Goal: Use online tool/utility: Utilize a website feature to perform a specific function

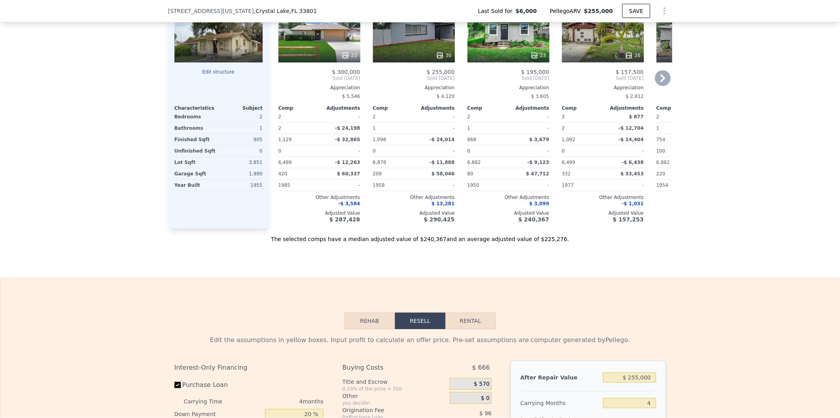
scroll to position [697, 0]
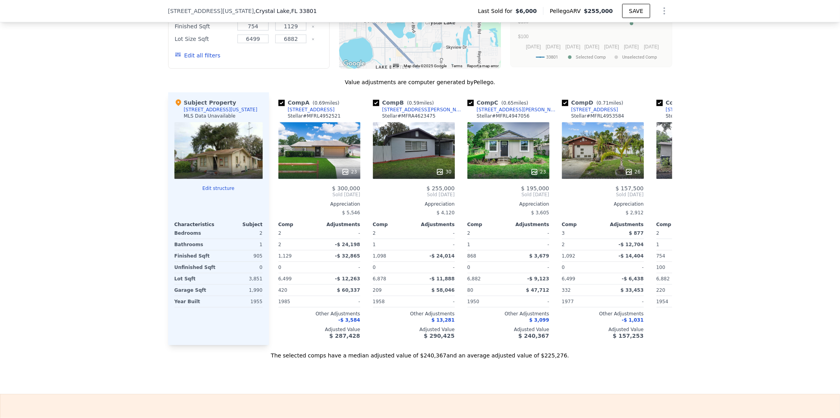
click at [192, 56] on div "Edit all filters" at bounding box center [198, 55] width 46 height 22
click at [197, 59] on button "Edit all filters" at bounding box center [198, 56] width 46 height 8
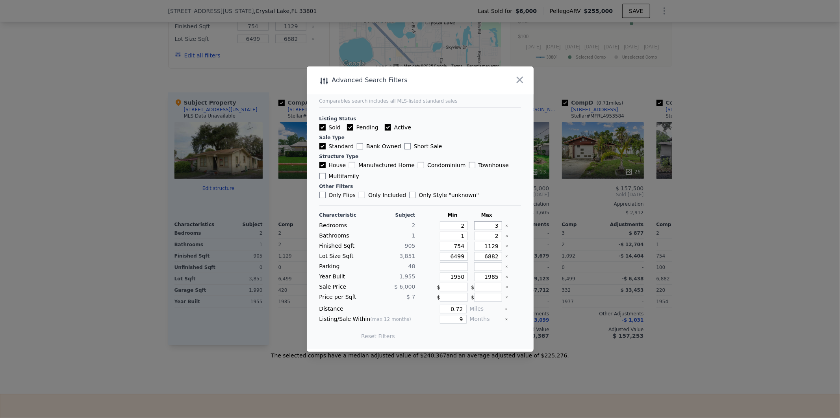
drag, startPoint x: 481, startPoint y: 223, endPoint x: 533, endPoint y: 228, distance: 52.2
click at [533, 230] on div "Advanced Search Filters Comparables search includes all MLS-listed standard sal…" at bounding box center [420, 210] width 227 height 286
type input "2"
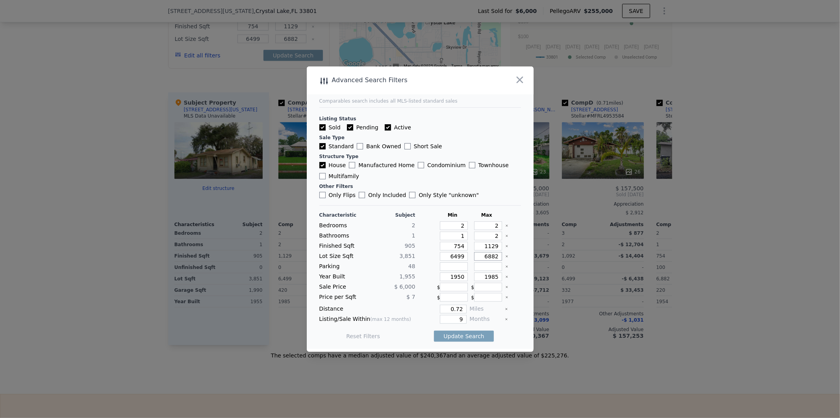
drag, startPoint x: 476, startPoint y: 257, endPoint x: 482, endPoint y: 256, distance: 6.3
click at [482, 256] on input "6882" at bounding box center [488, 256] width 28 height 9
type input "8882"
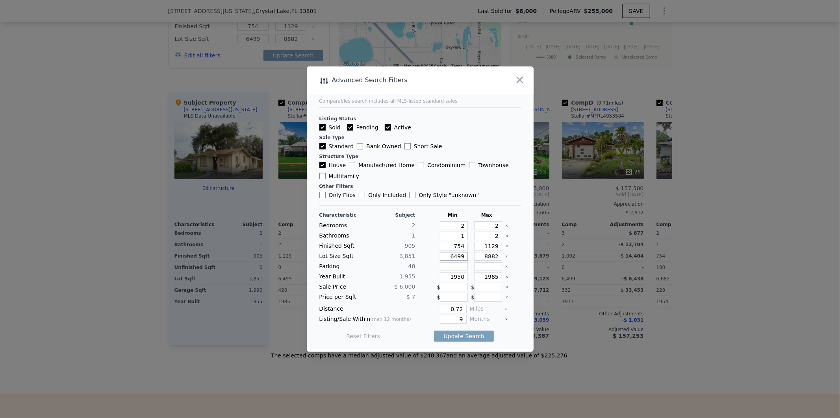
click at [450, 256] on input "6499" at bounding box center [454, 256] width 28 height 9
type input "2499"
click at [457, 276] on input "1950" at bounding box center [454, 277] width 28 height 9
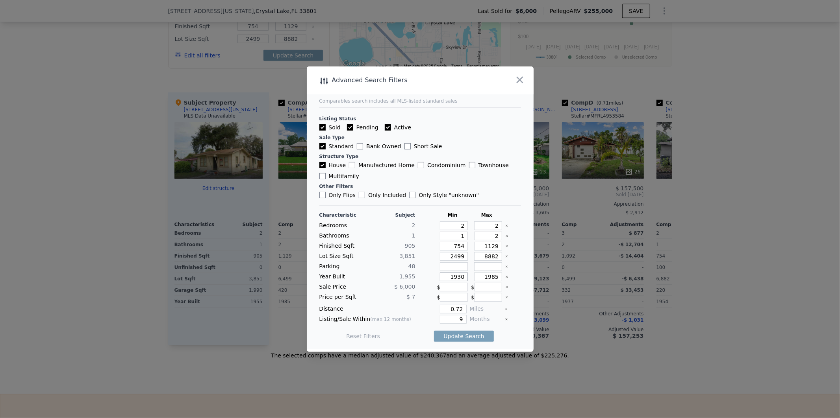
type input "1930"
click at [489, 275] on input "1985" at bounding box center [488, 277] width 28 height 9
drag, startPoint x: 487, startPoint y: 276, endPoint x: 491, endPoint y: 276, distance: 4.3
click at [491, 276] on input "1975" at bounding box center [488, 277] width 28 height 9
type input "1980"
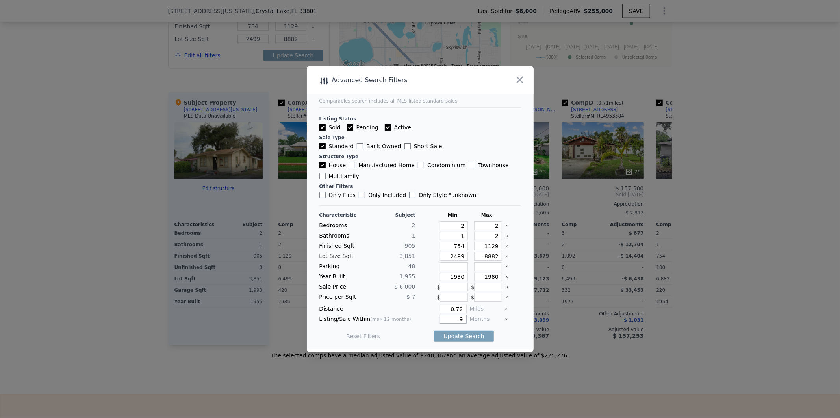
drag, startPoint x: 452, startPoint y: 318, endPoint x: 472, endPoint y: 319, distance: 20.5
click at [472, 319] on div "Listing/Sale Within (max 12 months) 9 Months" at bounding box center [420, 319] width 202 height 9
click at [513, 313] on div at bounding box center [513, 309] width 16 height 9
click at [449, 335] on button "Update Search" at bounding box center [463, 336] width 59 height 11
checkbox input "false"
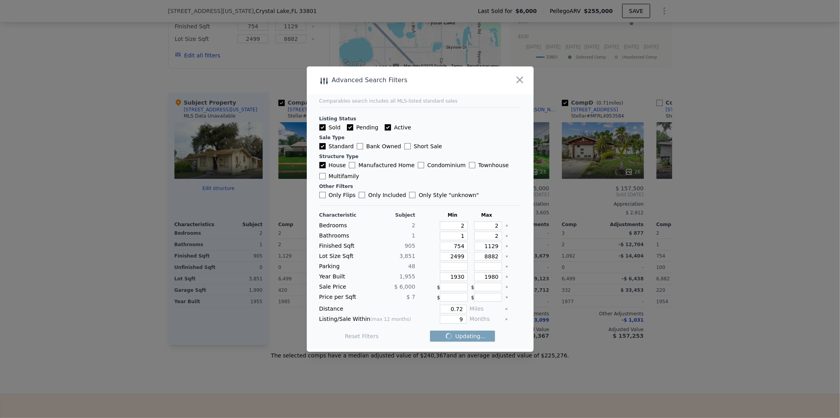
checkbox input "false"
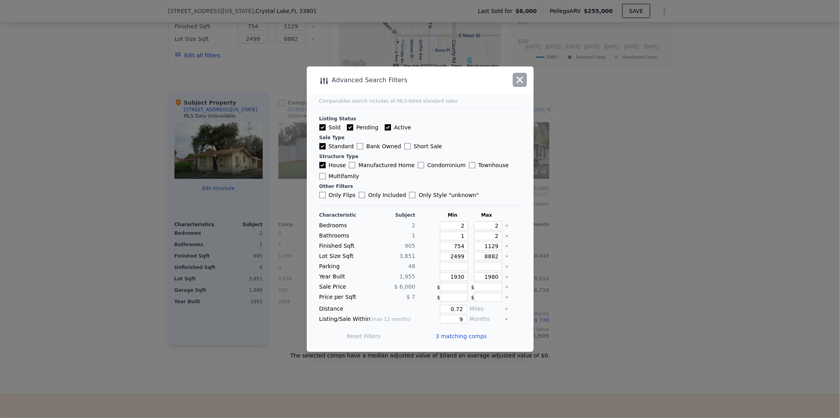
click at [520, 78] on icon "button" at bounding box center [519, 79] width 11 height 11
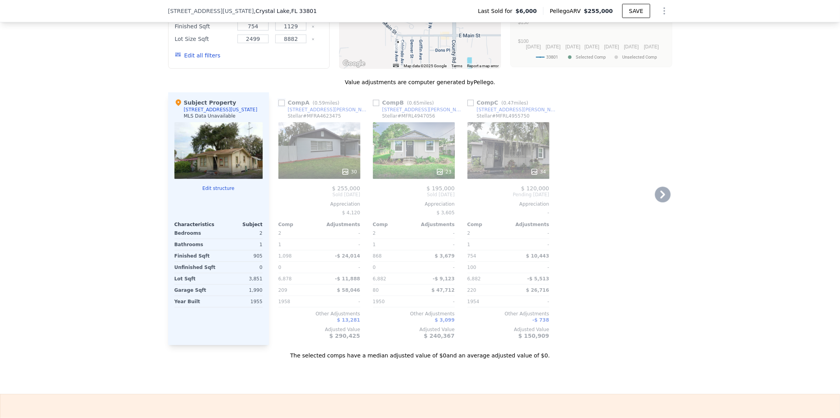
click at [278, 106] on input "checkbox" at bounding box center [281, 103] width 6 height 6
checkbox input "true"
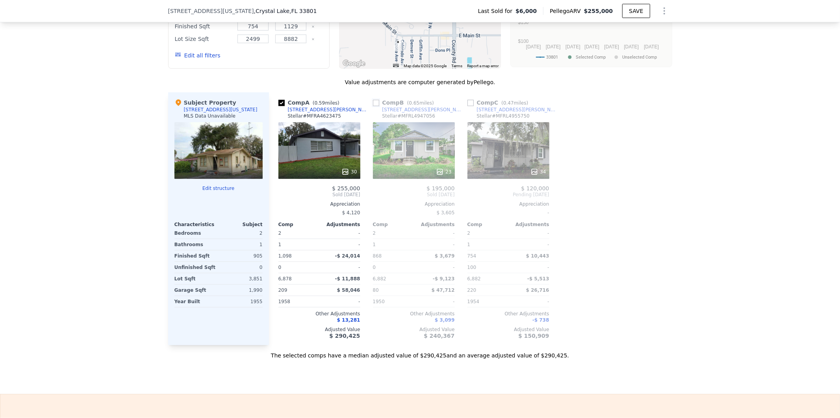
click at [374, 106] on input "checkbox" at bounding box center [376, 103] width 6 height 6
checkbox input "true"
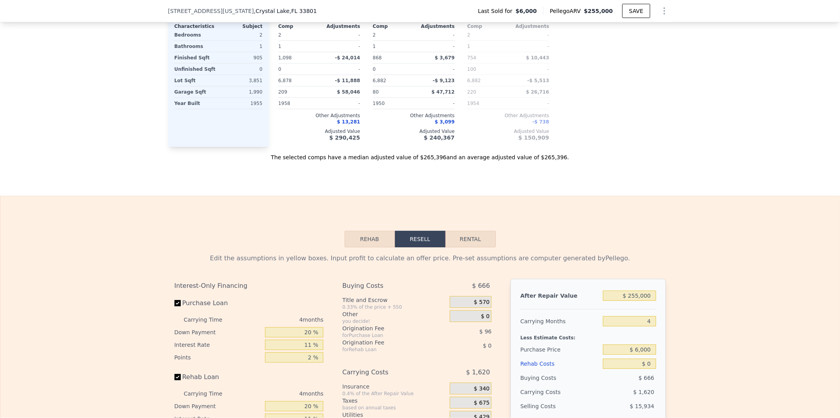
scroll to position [930, 0]
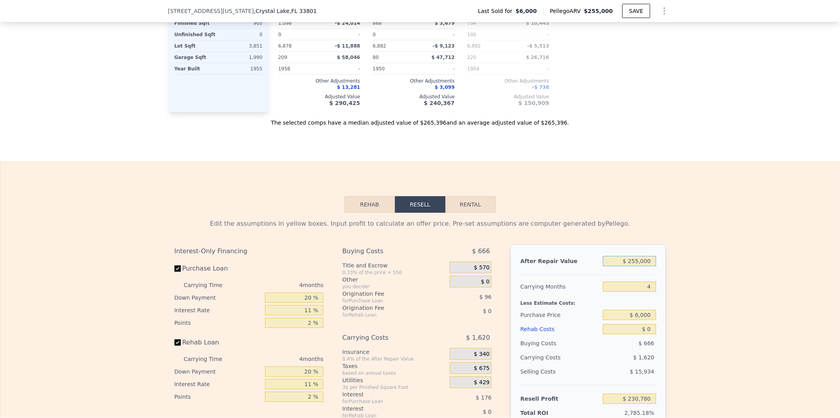
drag, startPoint x: 617, startPoint y: 267, endPoint x: 700, endPoint y: 267, distance: 82.7
click at [700, 267] on div "Edit the assumptions in yellow boxes. Input profit to calculate an offer price.…" at bounding box center [419, 359] width 839 height 293
type input "$ 26"
type input "-$ 8,472"
type input "$ 260"
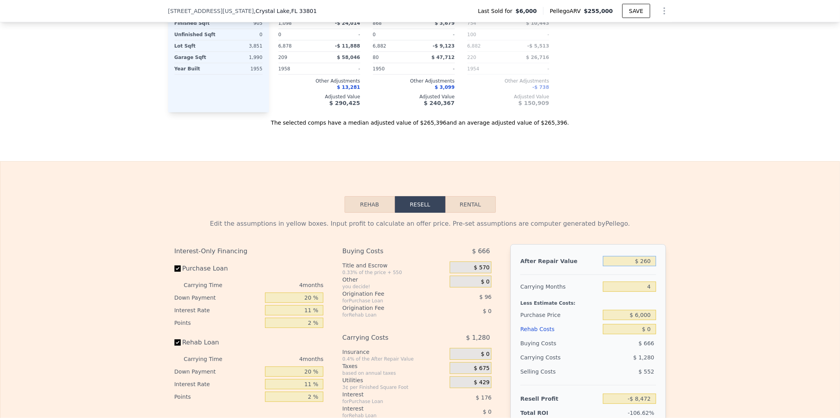
type input "-$ 8,253"
type input "$ 2,600"
type input "-$ 6,056"
type input "$ 26,000"
type input "$ 15,900"
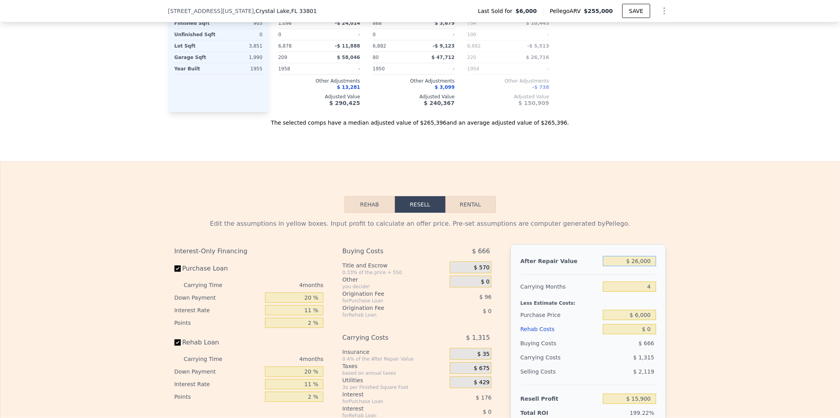
type input "$ 260,000"
type input "$ 235,471"
type input "$ 260,000"
type input "5"
type input "$ 235,065"
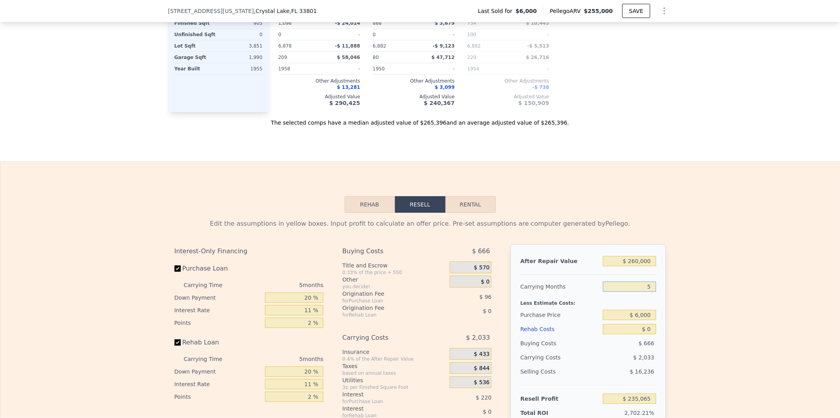
type input "5"
type input "$ 120,000"
type input "$ 114,681"
type input "$ 3"
type input "$ 114,678"
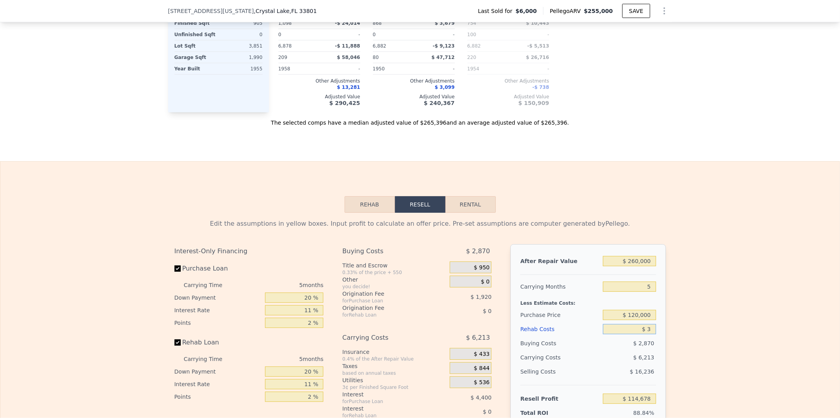
type input "$ 35"
type input "$ 114,645"
type input "$ 3,500"
type input "$ 110,995"
type input "$ 35,000"
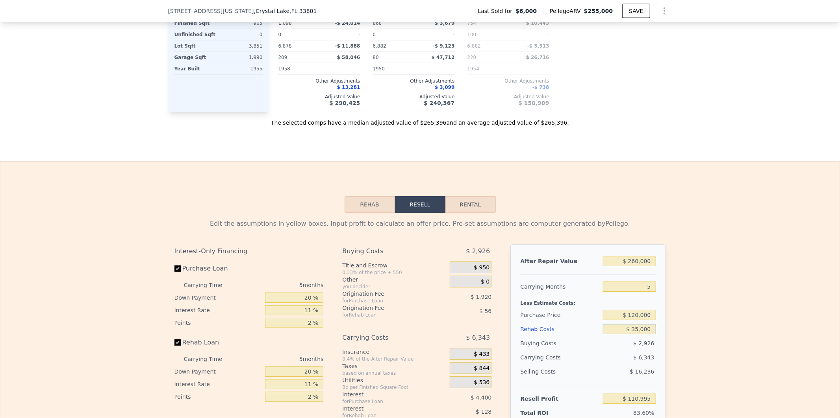
type input "$ 77,836"
type input "$ 35,000"
type input "$ 65,000"
type input "$ 132,157"
type input "$ 64,999"
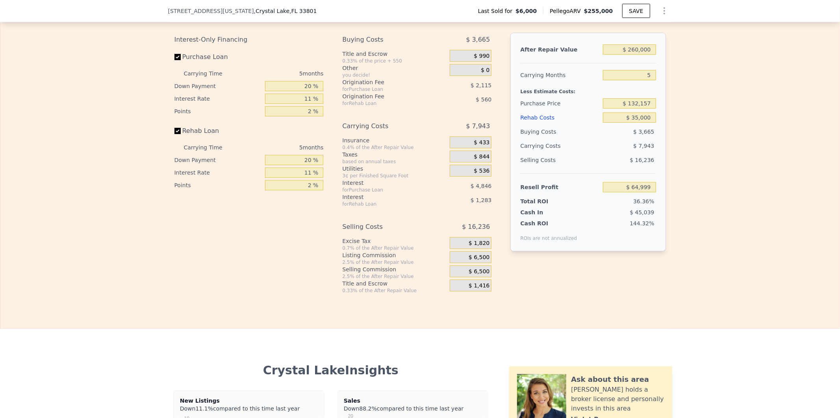
scroll to position [1170, 0]
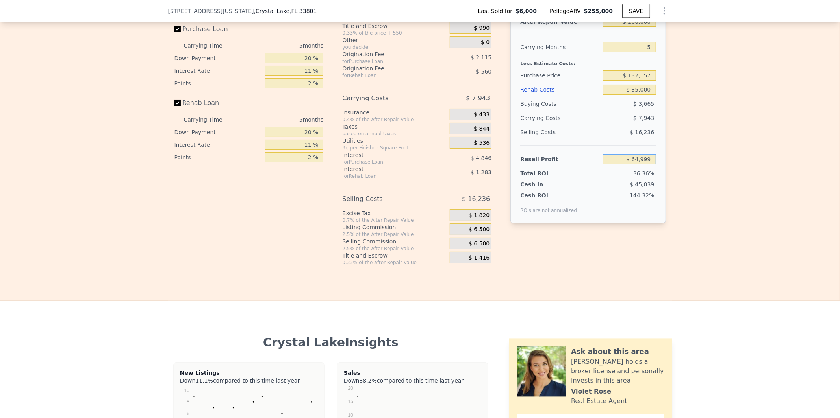
click at [613, 165] on input "$ 64,999" at bounding box center [629, 159] width 53 height 10
click at [614, 95] on input "$ 35,000" at bounding box center [629, 90] width 53 height 10
click at [717, 167] on div "Edit the assumptions in yellow boxes. Input profit to calculate an offer price.…" at bounding box center [419, 119] width 839 height 293
type input "3"
type input "6499"
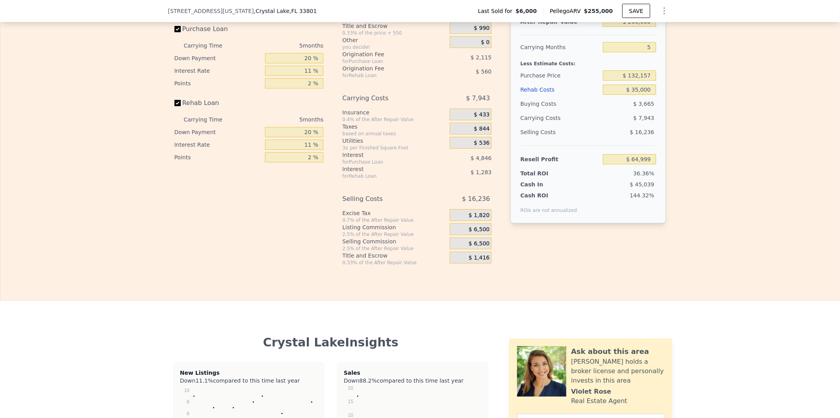
type input "6882"
checkbox input "true"
type input "$ 255,000"
type input "4"
type input "$ 0"
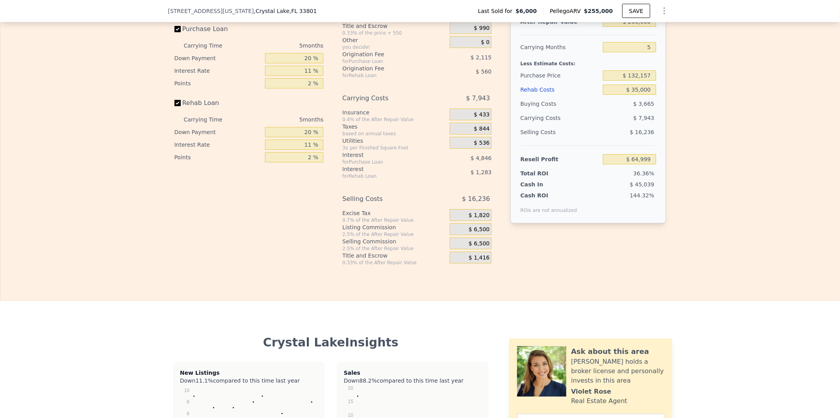
type input "$ 230,780"
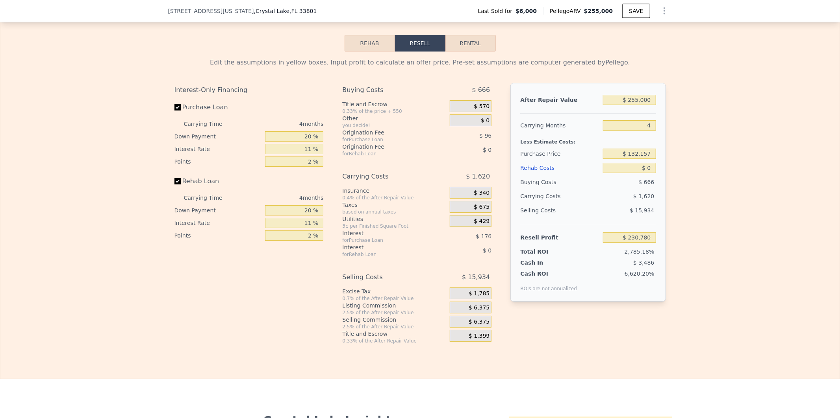
scroll to position [1059, 0]
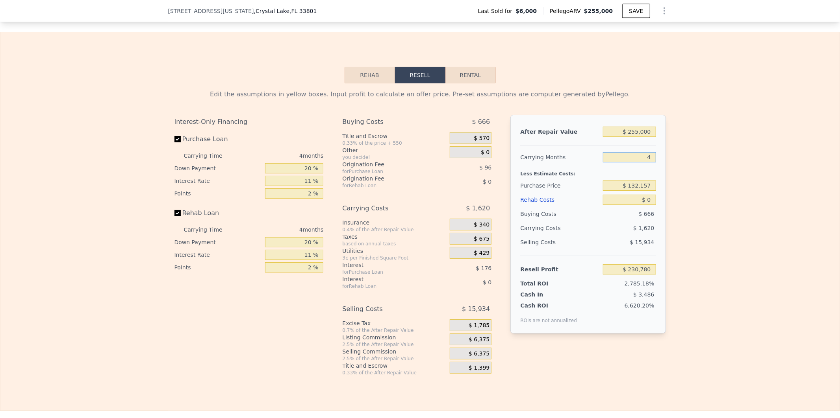
click at [633, 163] on input "4" at bounding box center [629, 157] width 53 height 10
drag, startPoint x: 629, startPoint y: 172, endPoint x: 695, endPoint y: 176, distance: 66.2
click at [695, 176] on div "Edit the assumptions in yellow boxes. Input profit to calculate an offer price.…" at bounding box center [419, 229] width 839 height 293
type input "5"
type input "$ 230,375"
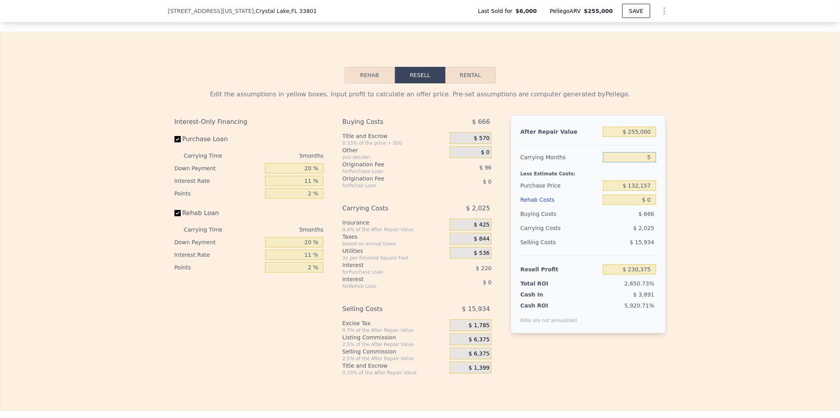
type input "5"
drag, startPoint x: 625, startPoint y: 215, endPoint x: 701, endPoint y: 215, distance: 76.4
click at [701, 215] on div "Edit the assumptions in yellow boxes. Input profit to calculate an offer price.…" at bounding box center [419, 229] width 839 height 293
type input "$ 35"
type input "$ 230,339"
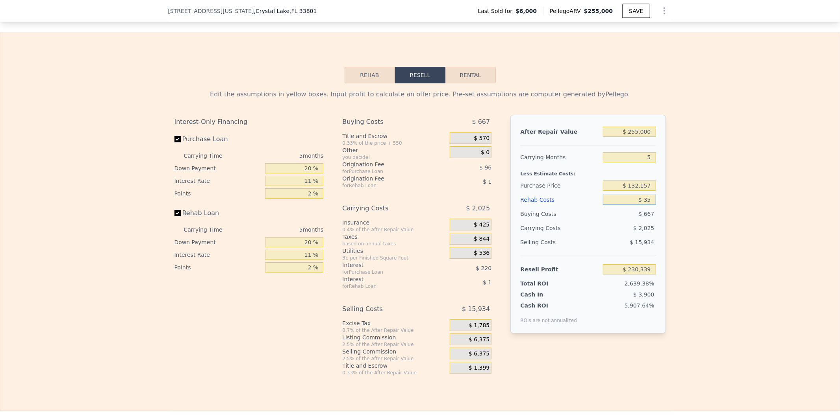
type input "$ 350"
type input "$ 230,004"
type input "$ 3,500"
type input "$ 226,689"
type input "$ 35,000"
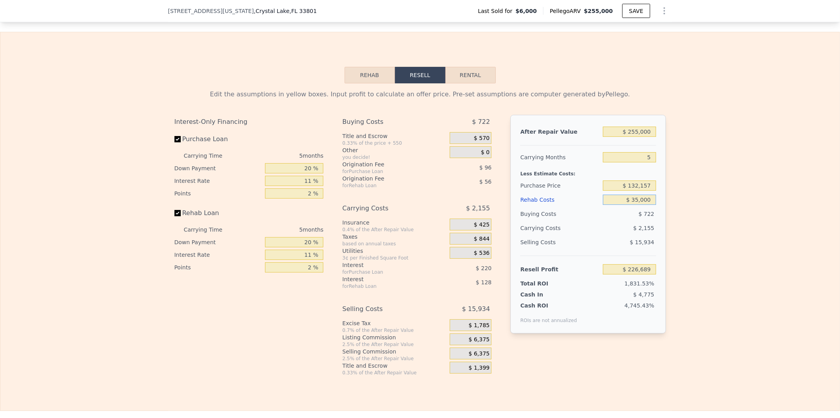
type input "$ 193,530"
type input "$ 35,000"
click at [618, 275] on input "$ 193,530" at bounding box center [629, 270] width 53 height 10
drag, startPoint x: 616, startPoint y: 283, endPoint x: 699, endPoint y: 283, distance: 82.7
click at [699, 283] on div "Edit the assumptions in yellow boxes. Input profit to calculate an offer price.…" at bounding box center [419, 229] width 839 height 293
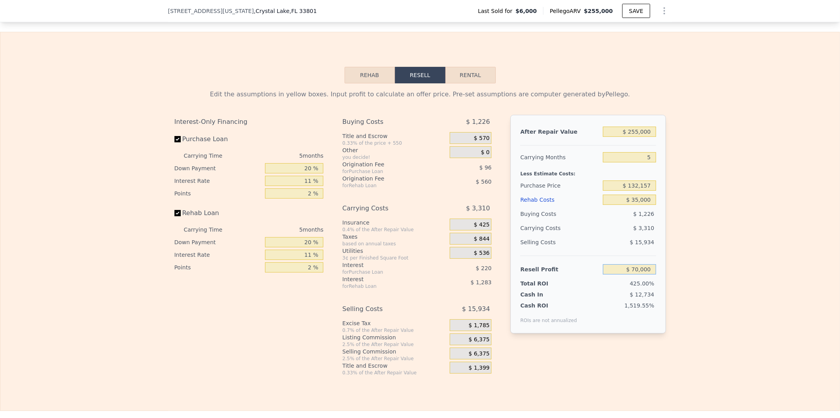
type input "$ 70,000"
click at [613, 205] on input "$ 35,000" at bounding box center [629, 200] width 53 height 10
type input "$ 122,978"
drag, startPoint x: 615, startPoint y: 285, endPoint x: 703, endPoint y: 284, distance: 87.4
click at [703, 284] on div "Edit the assumptions in yellow boxes. Input profit to calculate an offer price.…" at bounding box center [419, 229] width 839 height 293
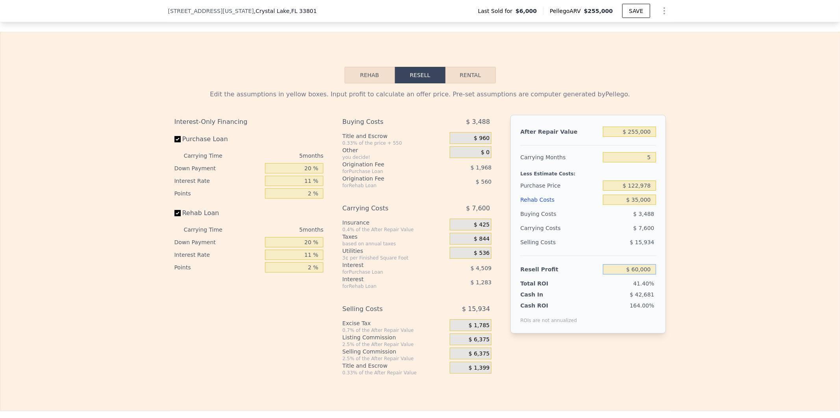
type input "$ 60,000"
type input "$ 132,451"
click at [607, 205] on input "$ 35,000" at bounding box center [629, 200] width 53 height 10
drag, startPoint x: 616, startPoint y: 148, endPoint x: 655, endPoint y: 147, distance: 39.4
click at [655, 147] on div "After Repair Value $ 255,000 Carrying Months 5 Less Estimate Costs: Purchase Pr…" at bounding box center [587, 224] width 155 height 219
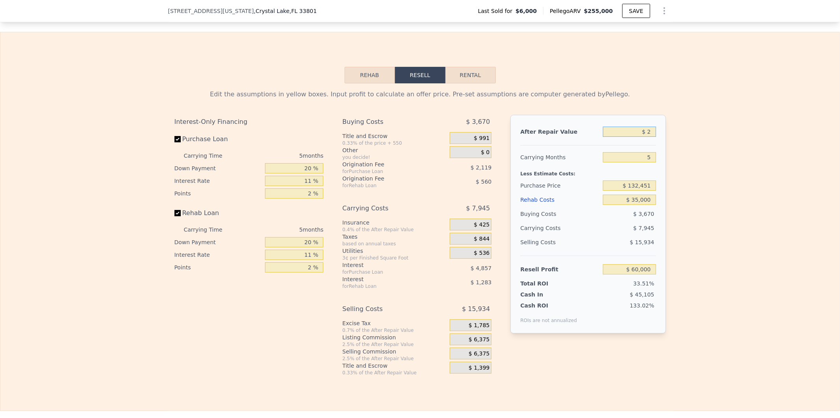
type input "$ 25"
type input "-$ 179,168"
type input "$ 250"
type input "-$ 178,956"
type input "$ 2,500"
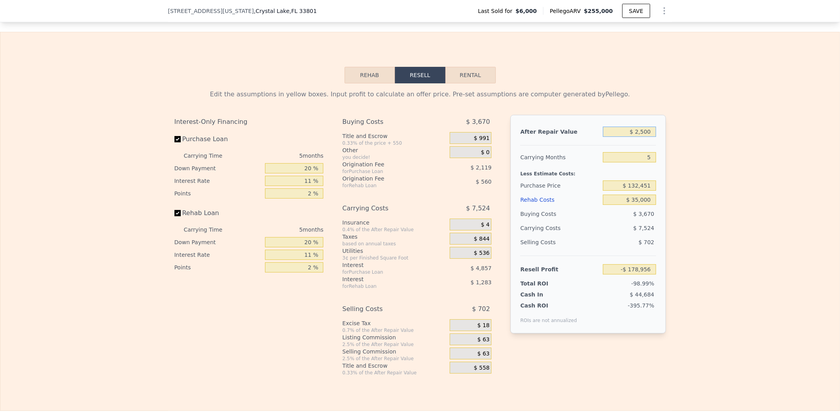
type input "-$ 176,847"
type input "$ 25,000"
type input "-$ 155,741"
type input "$ 250,000"
type input "$ 55,309"
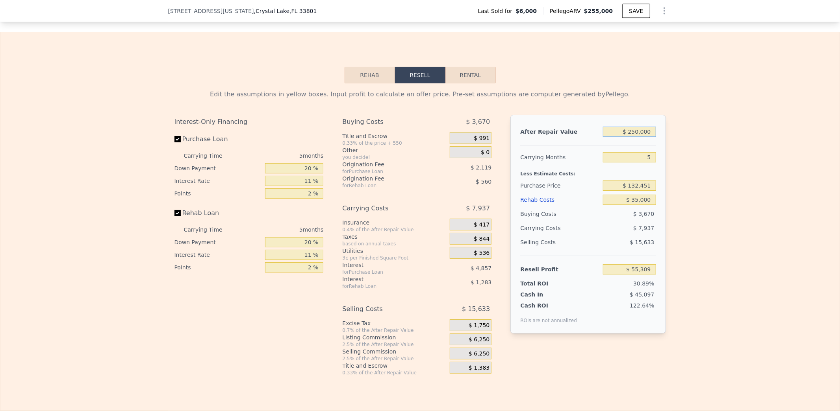
type input "$ 250,000"
click at [631, 163] on input "5" at bounding box center [629, 157] width 53 height 10
click at [615, 205] on input "$ 35,000" at bounding box center [629, 200] width 53 height 10
drag, startPoint x: 615, startPoint y: 213, endPoint x: 683, endPoint y: 224, distance: 69.1
click at [682, 224] on div "Edit the assumptions in yellow boxes. Input profit to calculate an offer price.…" at bounding box center [419, 229] width 839 height 293
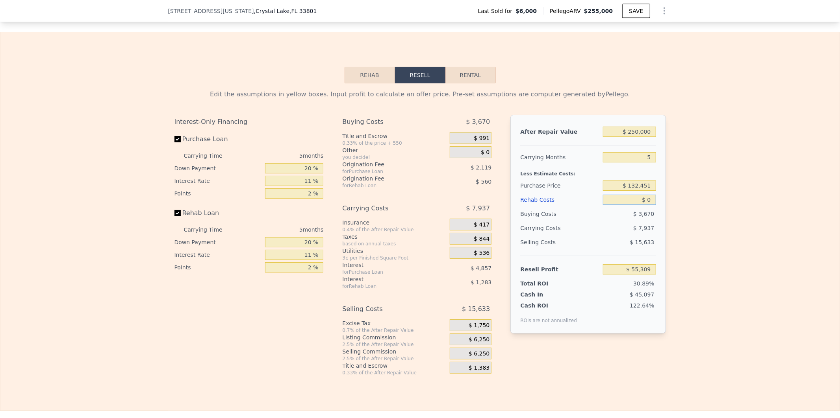
type input "$ 03"
type input "$ 255,000"
type input "4"
type input "$ 230,777"
type input "$ 030"
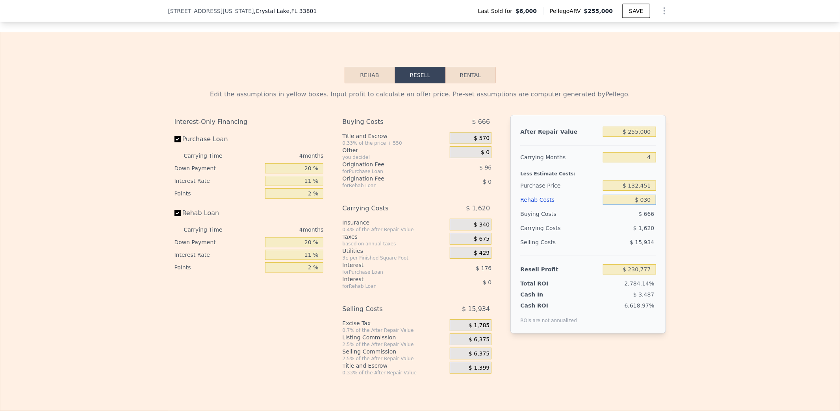
type input "$ 230,750"
type input "$ 0300"
type input "$ 230,467"
type input "$ 03,000"
type input "$ 227,644"
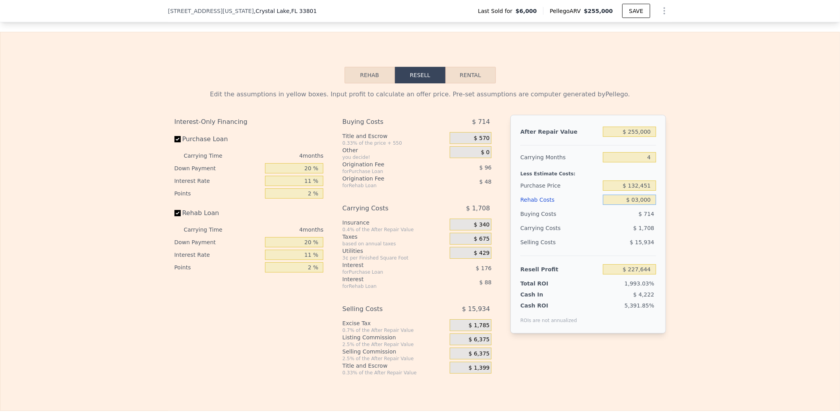
type input "$ 030,000"
type input "$ 199,420"
type input "$ 03,000"
type input "$ 227,644"
type input "$ 0300"
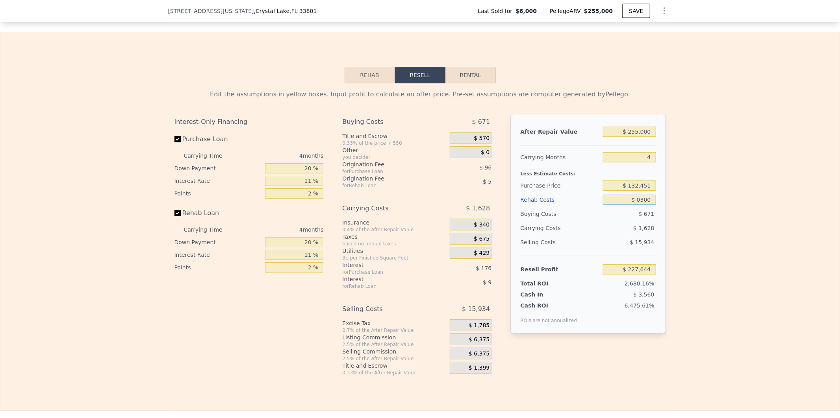
type input "$ 230,467"
type input "$ 030"
type input "$ 230,750"
type input "$ 03"
type input "$ 230,777"
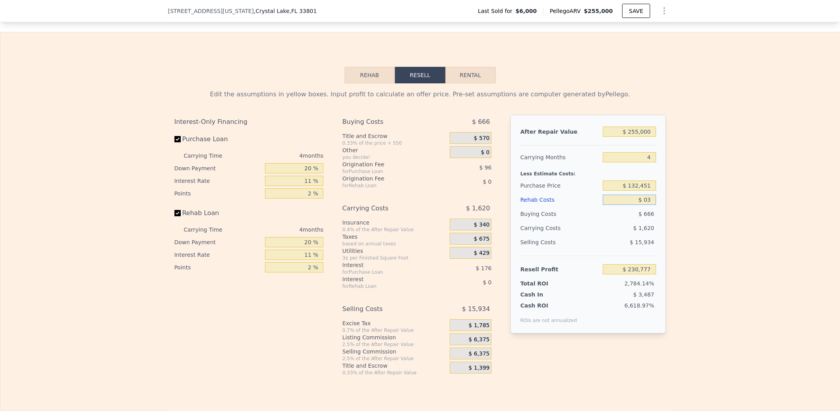
type input "$ 0"
type input "$ 230,780"
type input "$ 3"
type input "$ 230,777"
type input "$ 30"
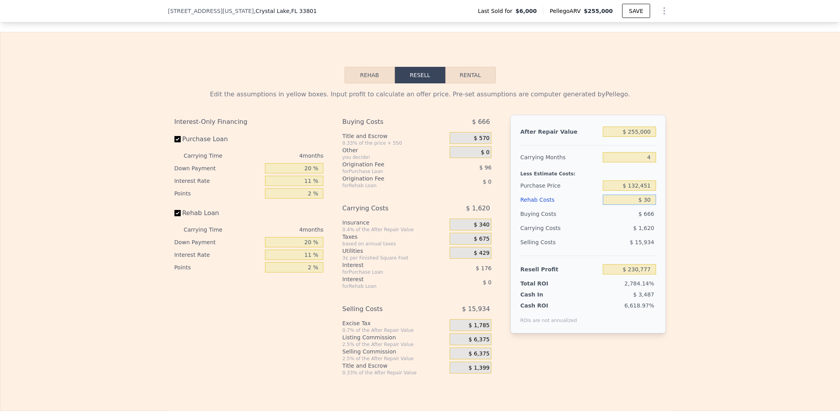
type input "$ 230,750"
type input "$ 300"
type input "$ 230,467"
type input "$ 3,000"
type input "$ 227,644"
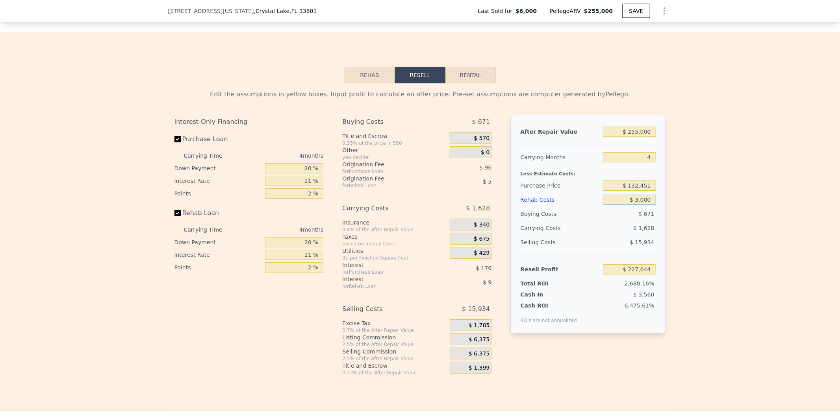
type input "$ 30,000"
type input "$ 199,420"
type input "$ 30,000"
click at [612, 191] on input "$ 132,451" at bounding box center [629, 186] width 53 height 10
type input "$ 66,817"
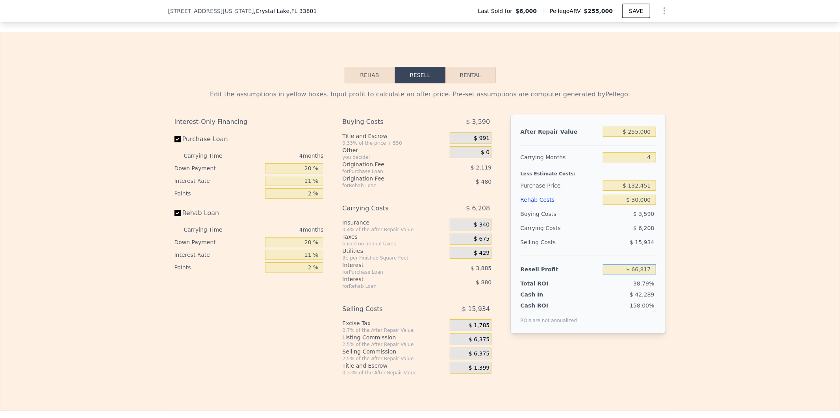
drag, startPoint x: 616, startPoint y: 283, endPoint x: 669, endPoint y: 286, distance: 53.3
click at [669, 286] on div "Edit the assumptions in yellow boxes. Input profit to calculate an offer price.…" at bounding box center [419, 229] width 839 height 293
drag, startPoint x: 618, startPoint y: 199, endPoint x: 694, endPoint y: 202, distance: 76.0
click at [684, 206] on div "Edit the assumptions in yellow boxes. Input profit to calculate an offer price.…" at bounding box center [419, 229] width 839 height 293
type input "$ 140,000"
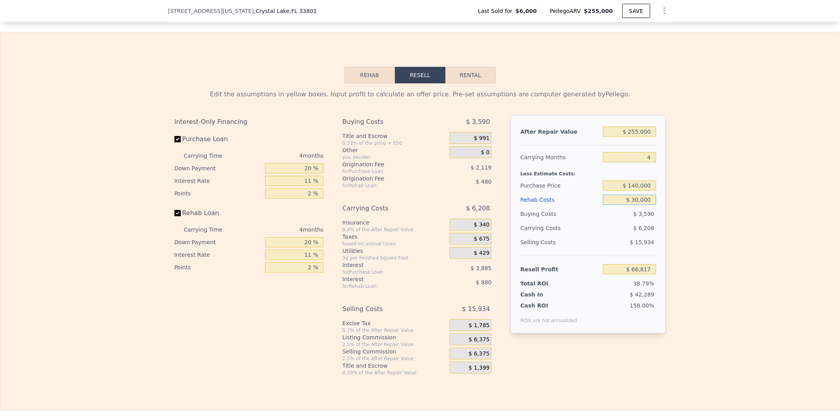
click at [613, 205] on input "$ 30,000" at bounding box center [629, 200] width 53 height 10
type input "$ 58,898"
click at [614, 137] on input "$ 255,000" at bounding box center [629, 132] width 53 height 10
drag, startPoint x: 614, startPoint y: 144, endPoint x: 684, endPoint y: 148, distance: 70.2
click at [684, 148] on div "Edit the assumptions in yellow boxes. Input profit to calculate an offer price.…" at bounding box center [419, 229] width 839 height 293
